Goal: Register for event/course

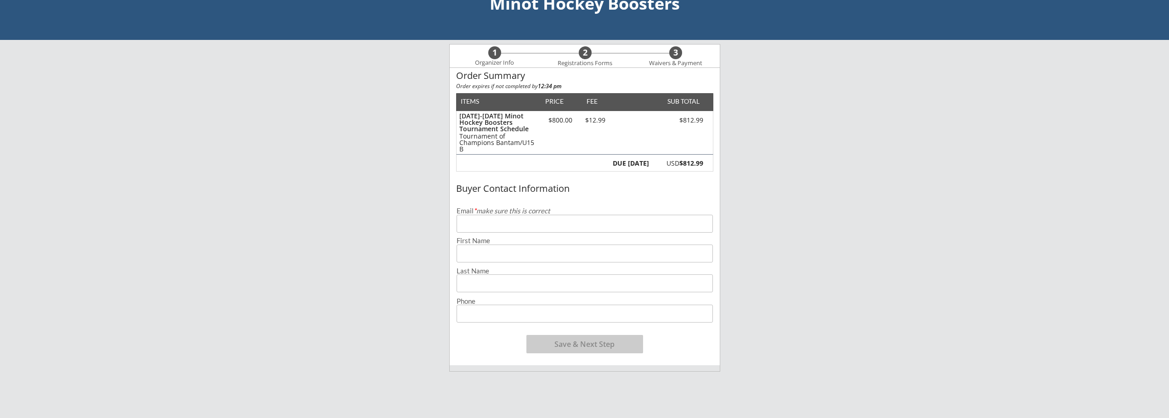
scroll to position [46, 0]
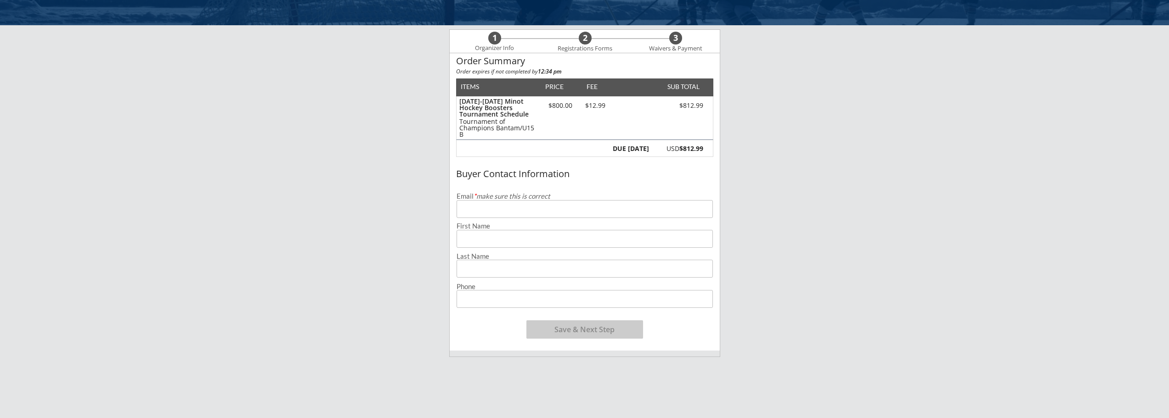
click at [542, 209] on input "email" at bounding box center [584, 209] width 256 height 18
type input "w"
click at [491, 211] on input "email" at bounding box center [584, 209] width 256 height 18
paste input "[EMAIL_ADDRESS][DOMAIN_NAME]"
type input "[EMAIL_ADDRESS][DOMAIN_NAME]"
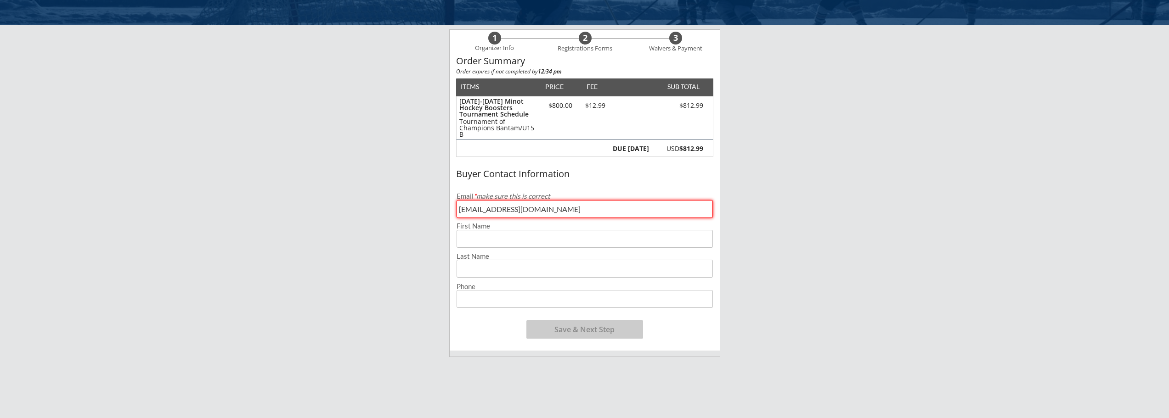
click at [507, 237] on input "input" at bounding box center [584, 239] width 256 height 18
type input "[PERSON_NAME]"
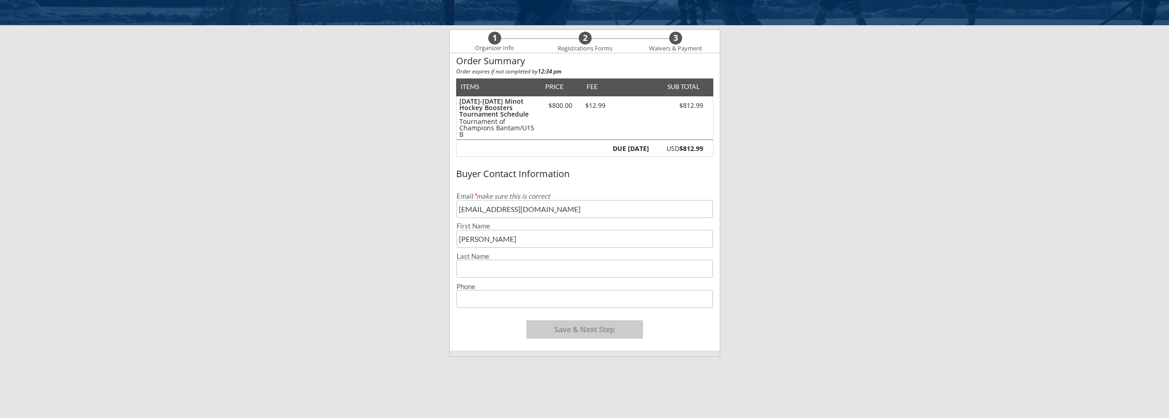
click at [515, 265] on input "input" at bounding box center [584, 269] width 256 height 18
type input "[PERSON_NAME]"
click at [505, 302] on input "input" at bounding box center [584, 299] width 256 height 18
type input "[PHONE_NUMBER]"
click at [575, 332] on button "Save & Next Step" at bounding box center [584, 330] width 117 height 18
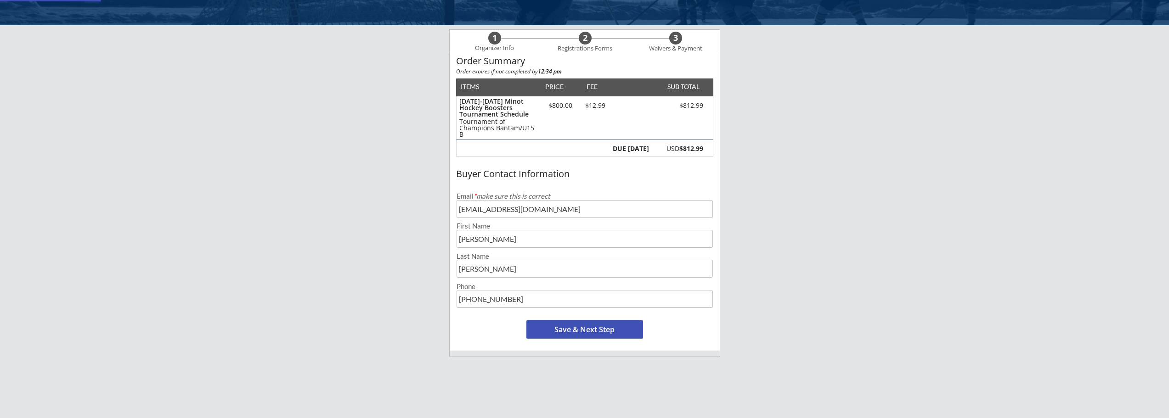
scroll to position [9, 0]
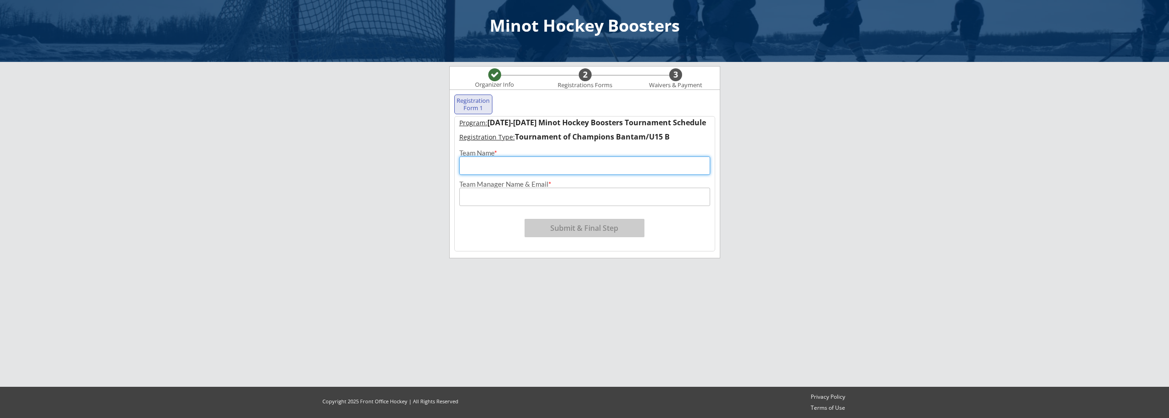
click at [527, 169] on input "input" at bounding box center [584, 166] width 251 height 18
type input "Watford City Bantam B"
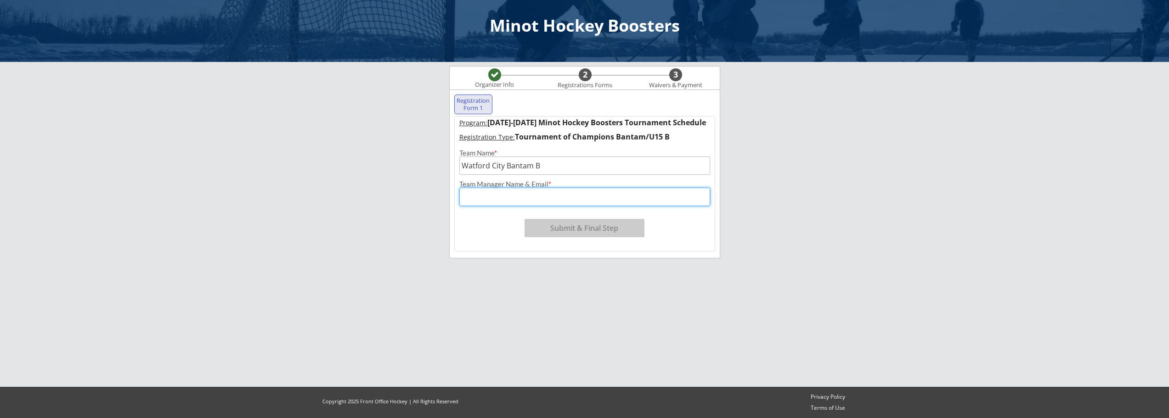
paste input "[EMAIL_ADDRESS][DOMAIN_NAME]"
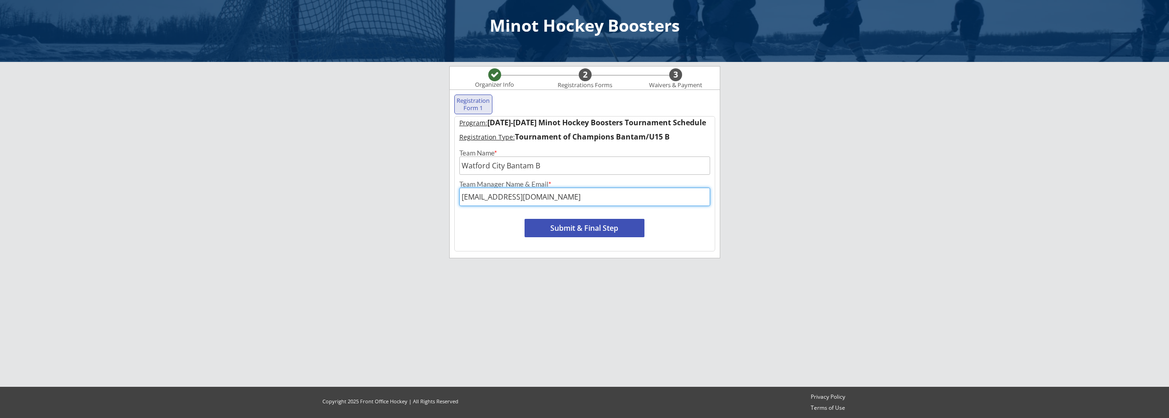
type input "[EMAIL_ADDRESS][DOMAIN_NAME]"
click at [492, 230] on div "Program: [DATE]-[DATE] Minot Hockey Boosters Tournament Schedule Registration T…" at bounding box center [584, 183] width 261 height 135
click at [567, 226] on button "Submit & Final Step" at bounding box center [584, 228] width 120 height 18
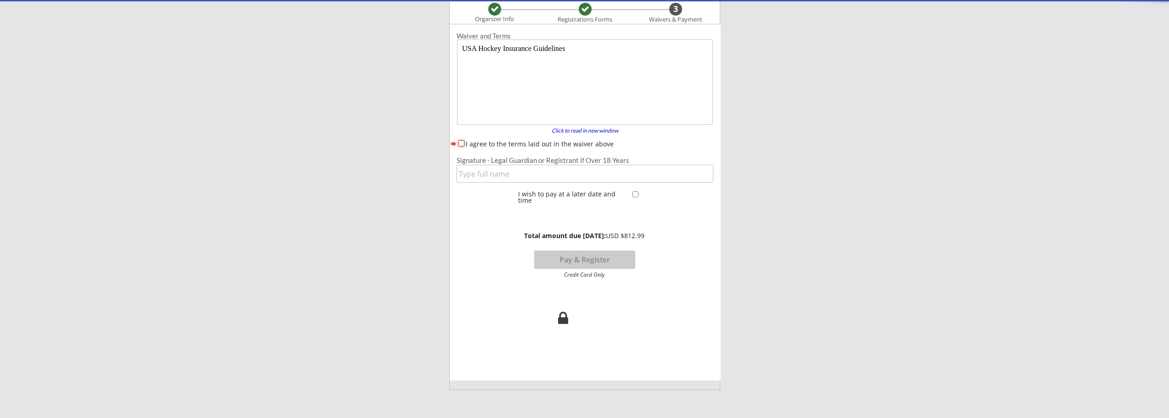
scroll to position [75, 0]
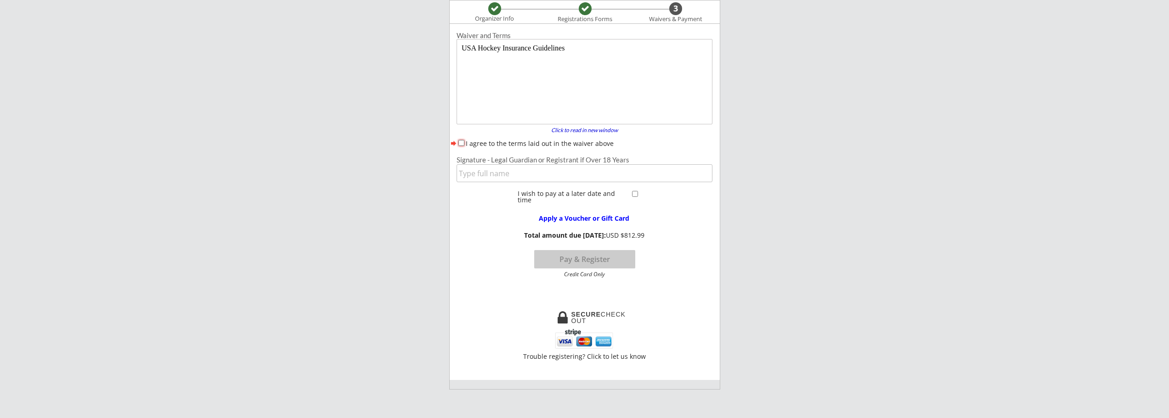
click at [462, 141] on input "I agree to the terms laid out in the waiver above" at bounding box center [461, 143] width 6 height 6
checkbox input "true"
click at [484, 174] on input "input" at bounding box center [584, 173] width 256 height 18
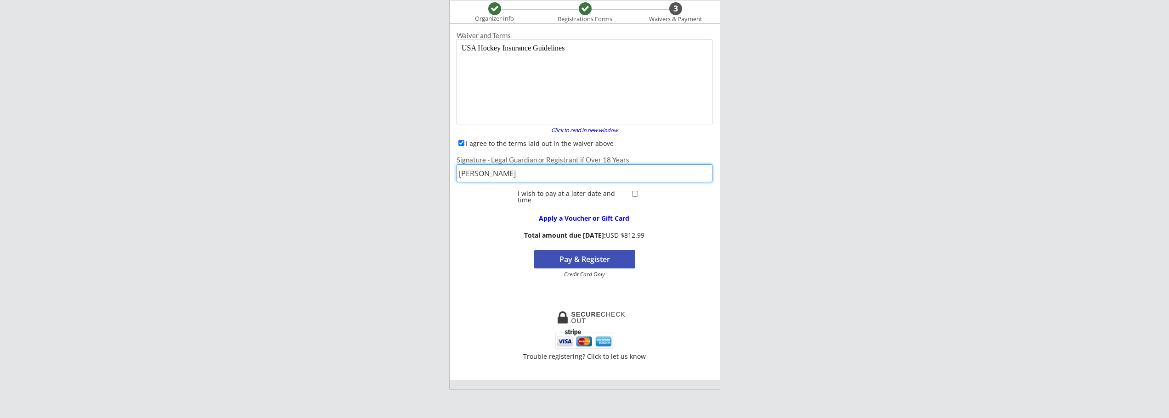
type input "[PERSON_NAME]"
click at [580, 259] on button "Pay & Register" at bounding box center [584, 259] width 101 height 18
